Goal: Information Seeking & Learning: Learn about a topic

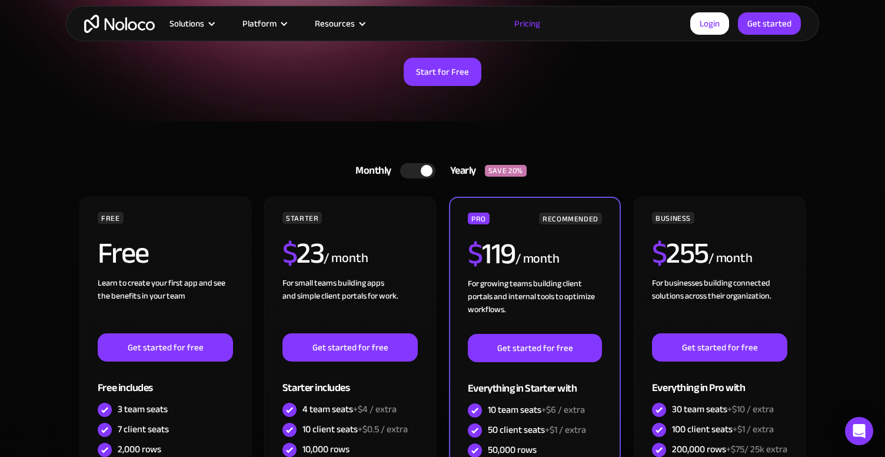
scroll to position [162, 0]
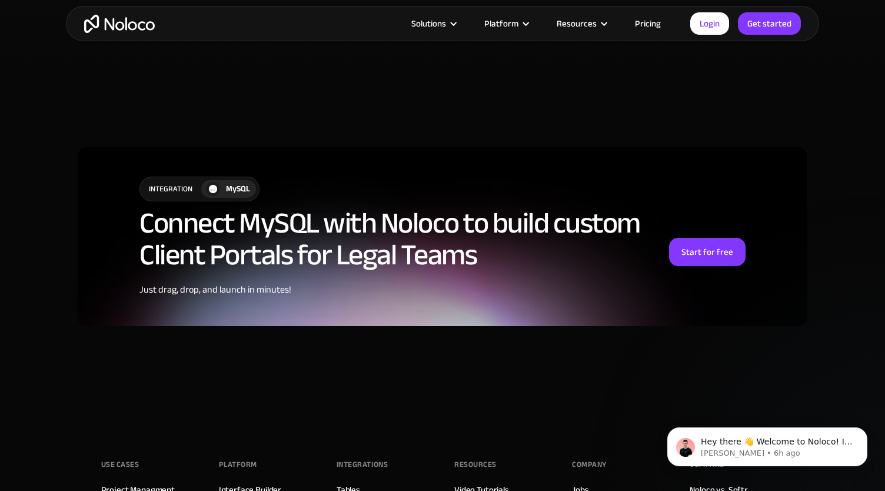
scroll to position [3121, 0]
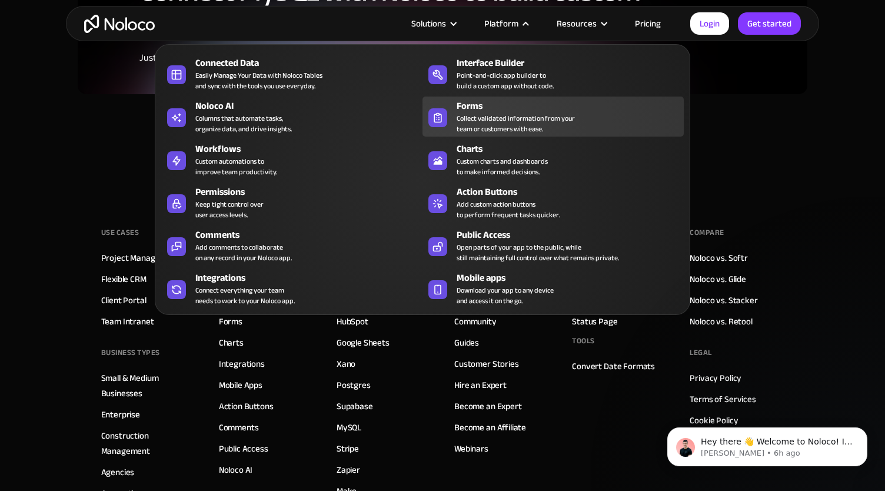
click at [479, 104] on div "Forms" at bounding box center [573, 106] width 233 height 14
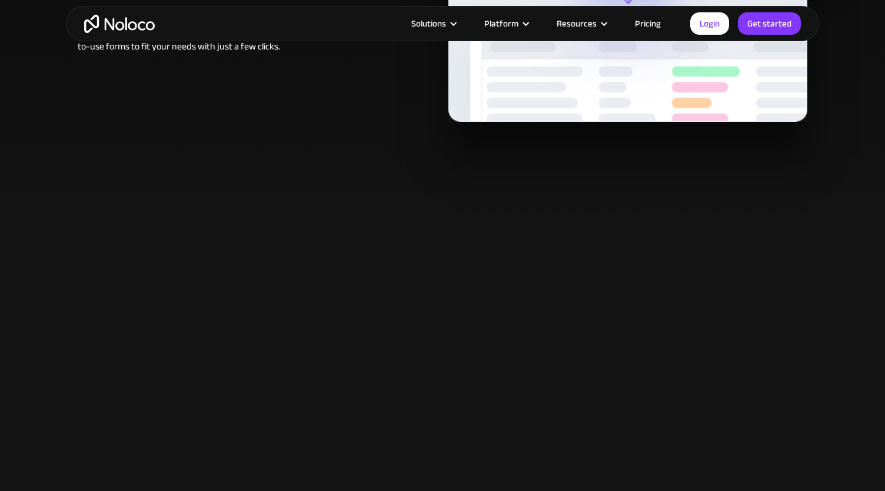
click at [641, 29] on link "Pricing" at bounding box center [647, 23] width 55 height 15
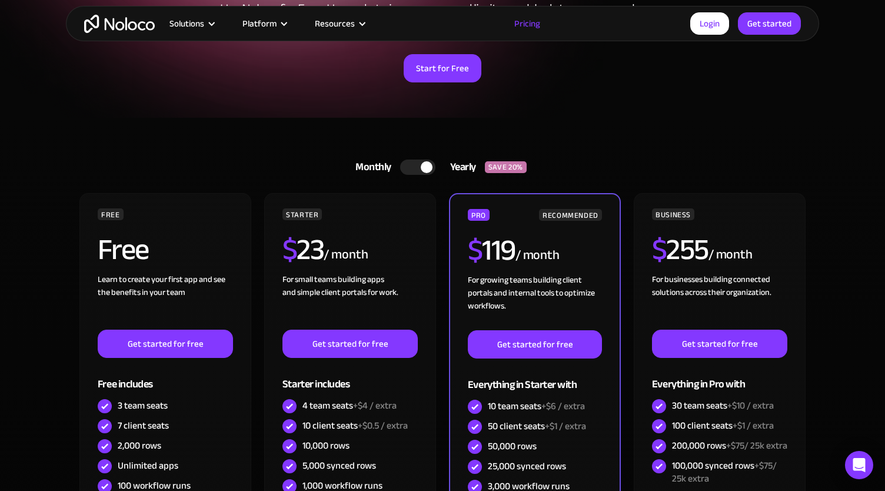
scroll to position [171, 0]
